Goal: Information Seeking & Learning: Learn about a topic

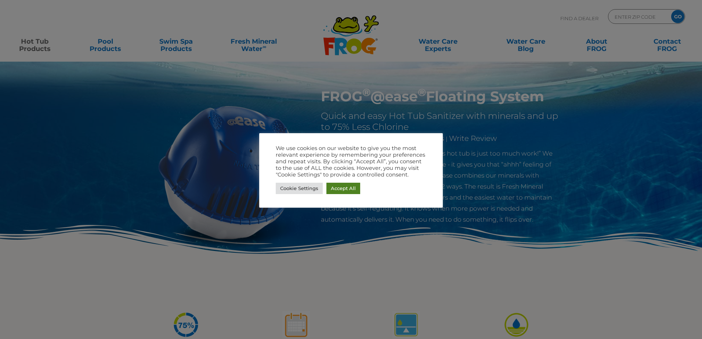
click at [348, 186] on link "Accept All" at bounding box center [343, 188] width 34 height 11
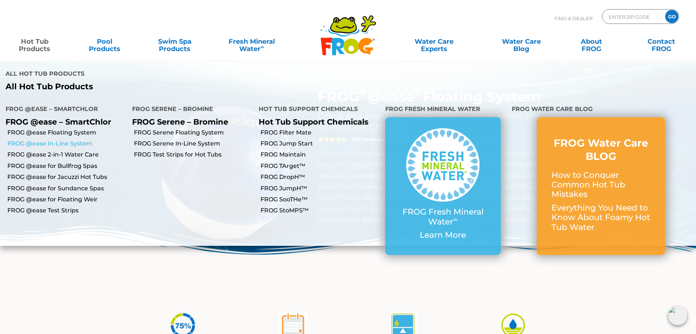
click at [52, 139] on link "FROG @ease In-Line System" at bounding box center [66, 143] width 119 height 8
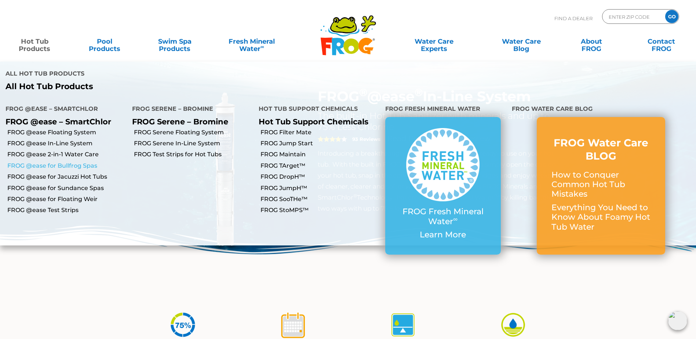
click at [69, 162] on link "FROG @ease for Bullfrog Spas" at bounding box center [66, 166] width 119 height 8
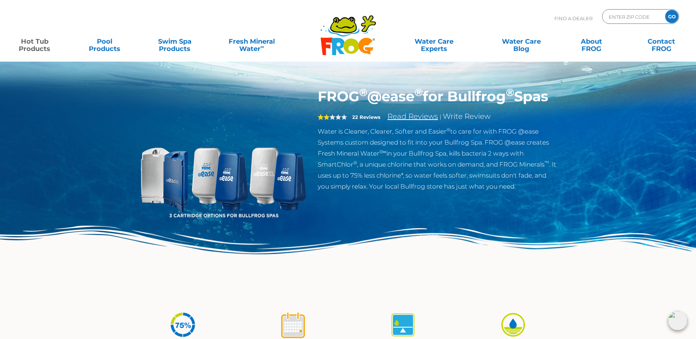
click at [400, 121] on link "Read Reviews" at bounding box center [413, 116] width 51 height 9
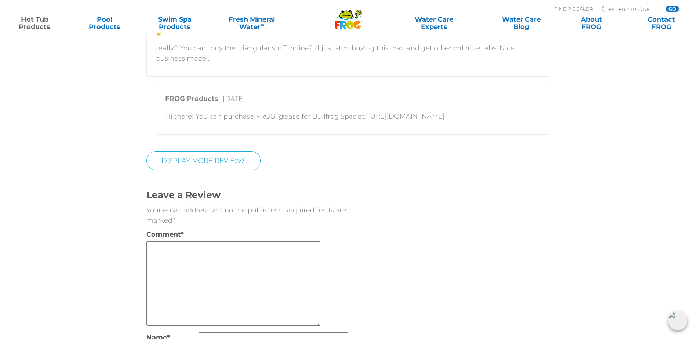
scroll to position [2005, 0]
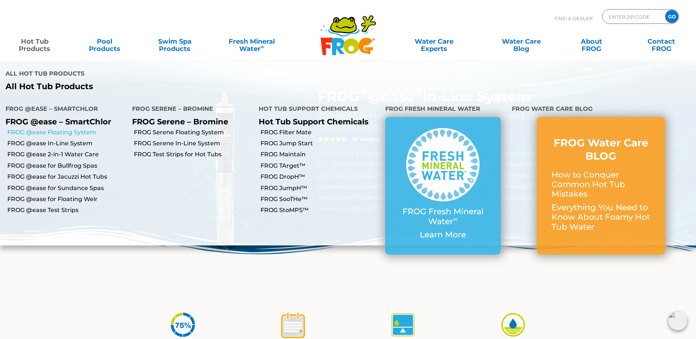
click at [83, 128] on link "FROG @ease Floating System" at bounding box center [66, 132] width 119 height 8
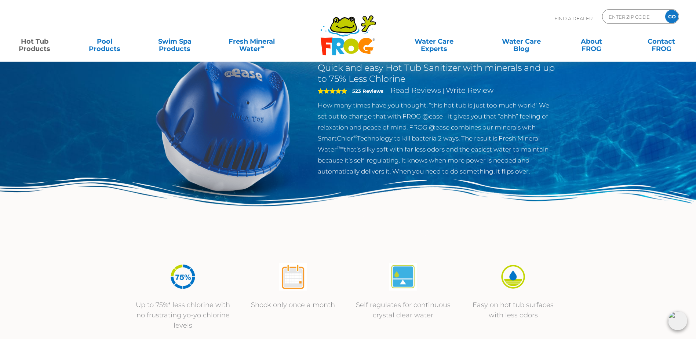
scroll to position [48, 0]
click at [360, 173] on p "How many times have you thought, “this hot tub is just too much work!” We set o…" at bounding box center [438, 137] width 240 height 77
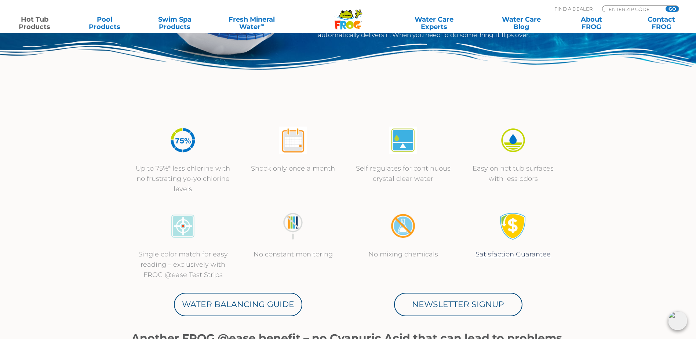
scroll to position [195, 0]
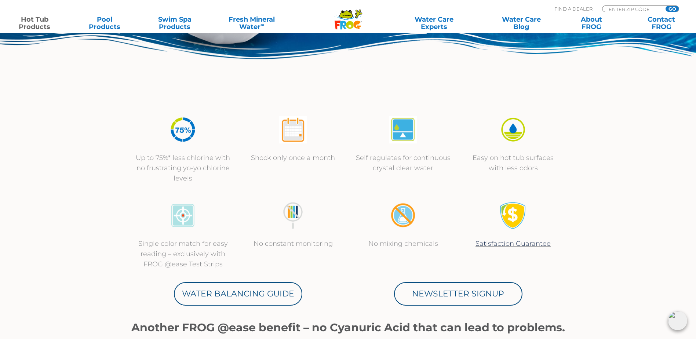
click at [399, 137] on img at bounding box center [403, 130] width 28 height 28
click at [403, 178] on div "Up to 75%* less chlorine with no frustrating yo-yo chlorine levels Shock only o…" at bounding box center [348, 150] width 440 height 86
click at [405, 169] on p "Self regulates for continuous crystal clear water" at bounding box center [403, 163] width 95 height 21
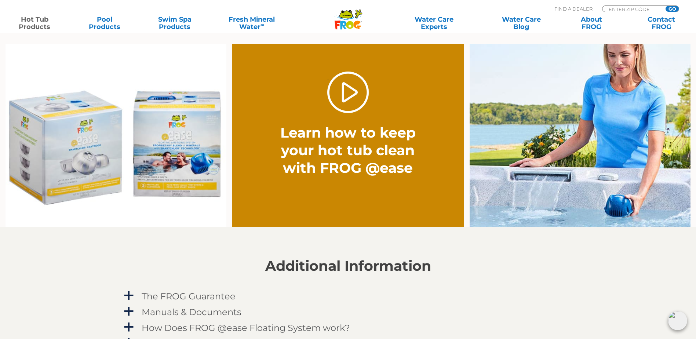
scroll to position [562, 0]
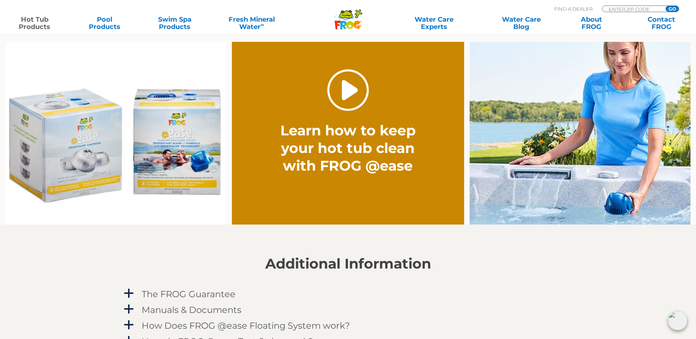
click at [351, 90] on link "." at bounding box center [347, 89] width 41 height 41
